Goal: Task Accomplishment & Management: Use online tool/utility

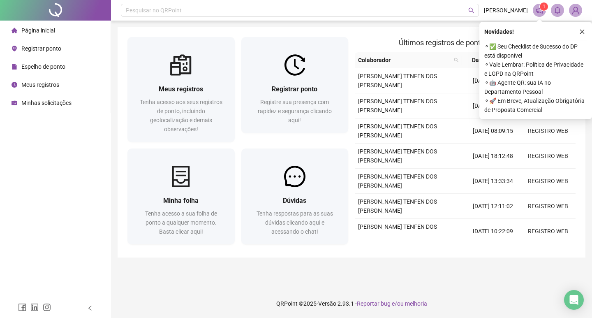
click at [577, 30] on div "Novidades !" at bounding box center [535, 32] width 103 height 10
click at [579, 31] on button "button" at bounding box center [582, 32] width 10 height 10
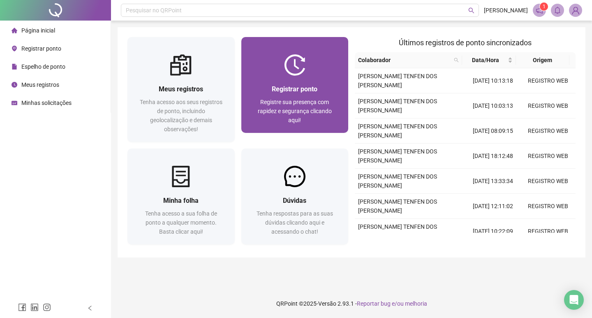
click at [319, 86] on div "Registrar ponto" at bounding box center [295, 89] width 88 height 10
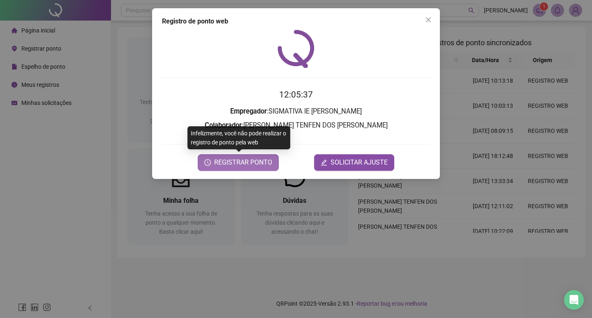
click at [241, 155] on button "REGISTRAR PONTO" at bounding box center [238, 162] width 81 height 16
